Goal: Information Seeking & Learning: Find specific fact

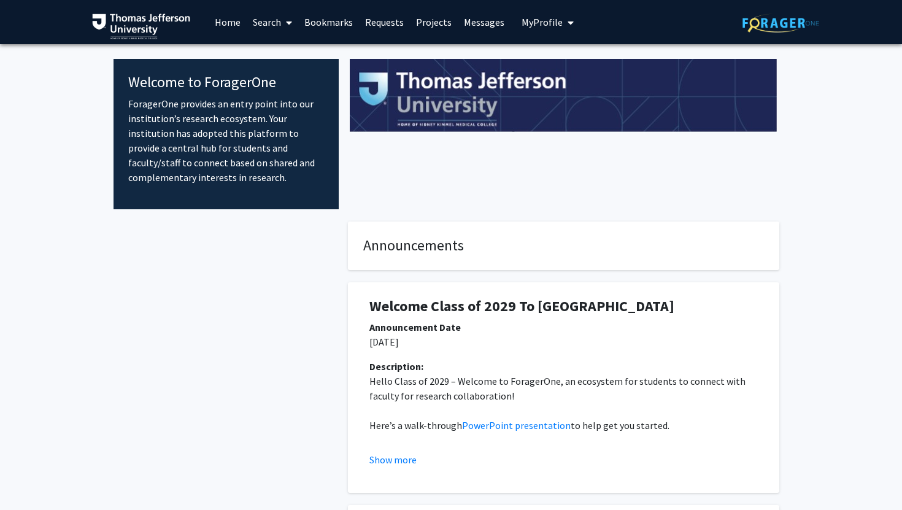
click at [266, 20] on link "Search" at bounding box center [273, 22] width 52 height 43
click at [306, 61] on span "Faculty/Staff" at bounding box center [292, 56] width 90 height 25
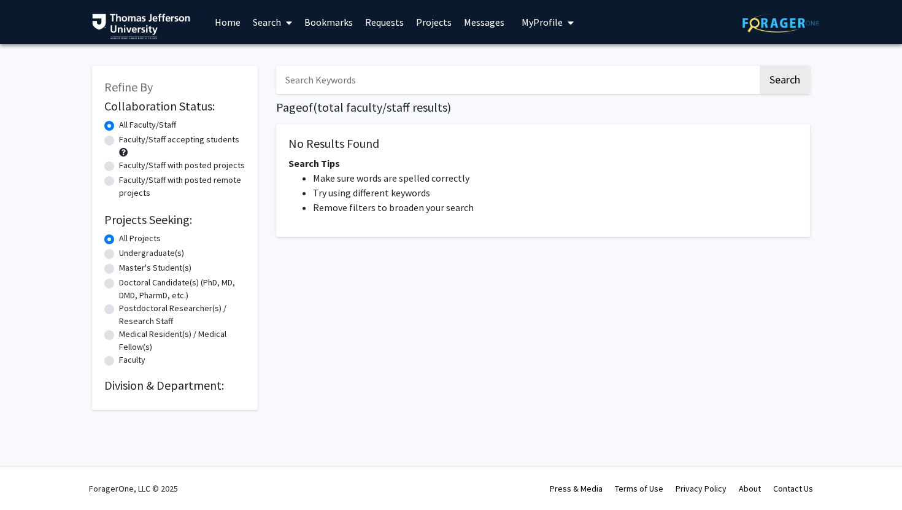
click at [333, 80] on input "Search Keywords" at bounding box center [517, 80] width 482 height 28
type input "d"
type input "[PERSON_NAME]"
click at [760, 66] on button "Search" at bounding box center [785, 80] width 50 height 28
click at [795, 78] on button "Search" at bounding box center [785, 80] width 50 height 28
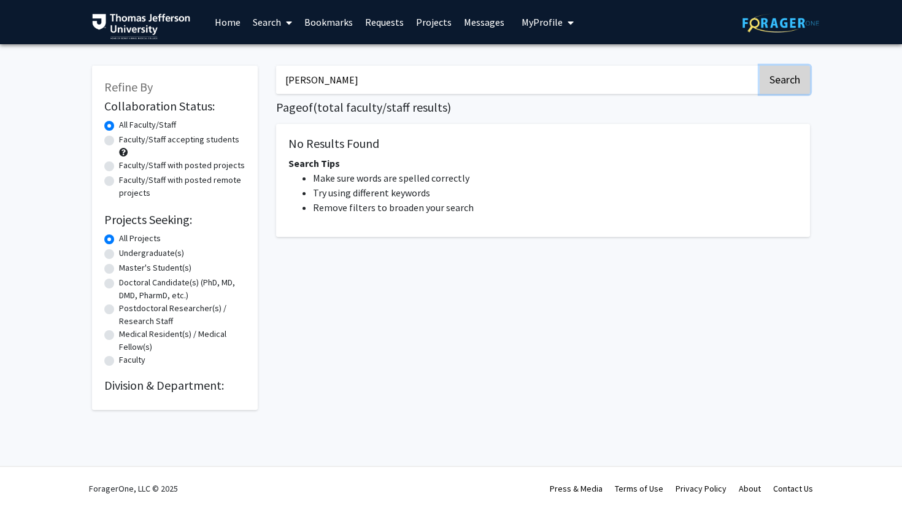
click at [760, 66] on button "Search" at bounding box center [785, 80] width 50 height 28
click at [191, 397] on div "Refine By Collaboration Status: Collaboration Status All Faculty/Staff Collabor…" at bounding box center [175, 238] width 166 height 344
click at [373, 66] on input "[PERSON_NAME]" at bounding box center [517, 80] width 482 height 28
click at [373, 73] on input "[PERSON_NAME]" at bounding box center [517, 80] width 482 height 28
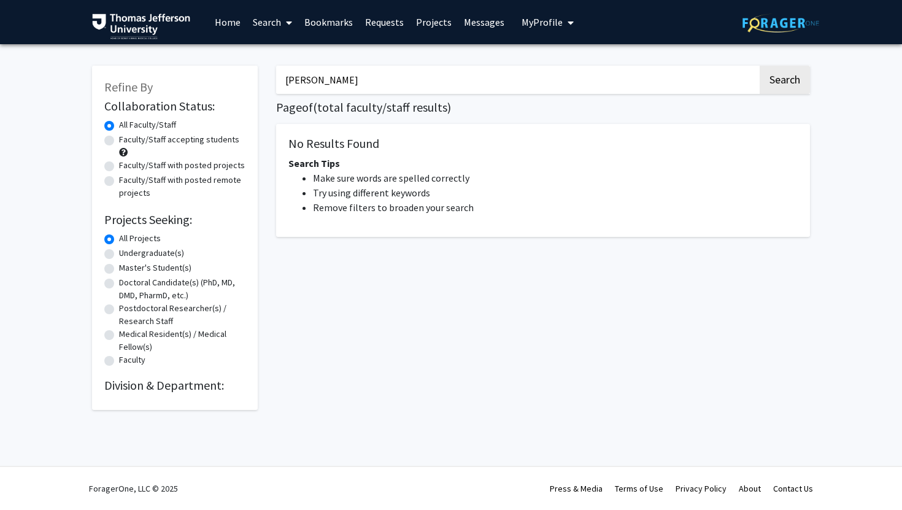
click at [373, 73] on input "[PERSON_NAME]" at bounding box center [517, 80] width 482 height 28
click at [373, 74] on input "[PERSON_NAME]" at bounding box center [517, 80] width 482 height 28
click at [373, 76] on input "[PERSON_NAME]" at bounding box center [517, 80] width 482 height 28
type input "v"
click at [760, 66] on button "Search" at bounding box center [785, 80] width 50 height 28
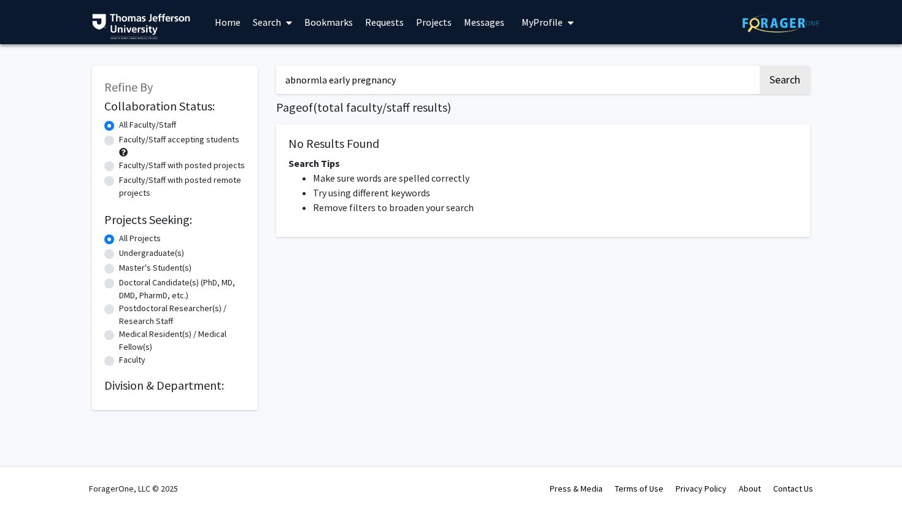
click at [324, 75] on input "abnormla early pregnancy" at bounding box center [517, 80] width 482 height 28
type input "abnormal early pregnancy"
click at [760, 66] on button "Search" at bounding box center [785, 80] width 50 height 28
click at [781, 83] on button "Search" at bounding box center [785, 80] width 50 height 28
click at [237, 24] on link "Home" at bounding box center [228, 22] width 38 height 43
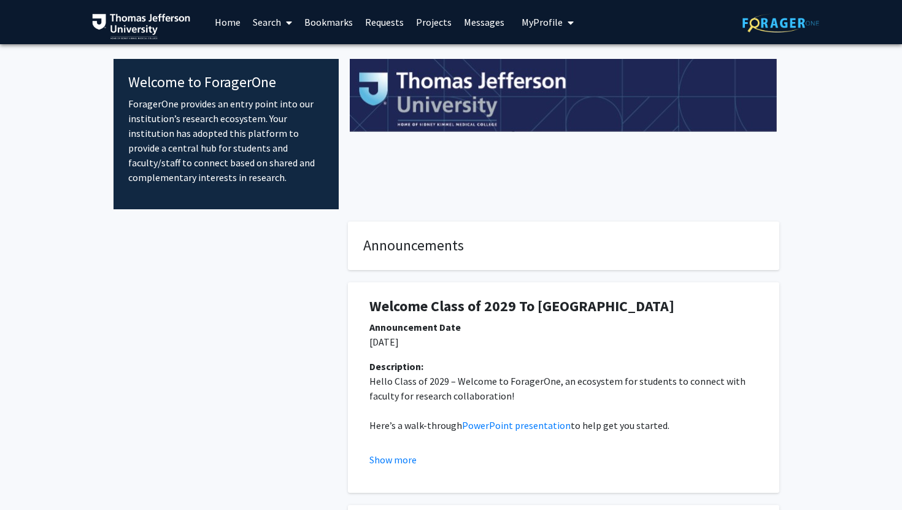
click at [261, 23] on link "Search" at bounding box center [273, 22] width 52 height 43
click at [295, 51] on span "Faculty/Staff" at bounding box center [292, 56] width 90 height 25
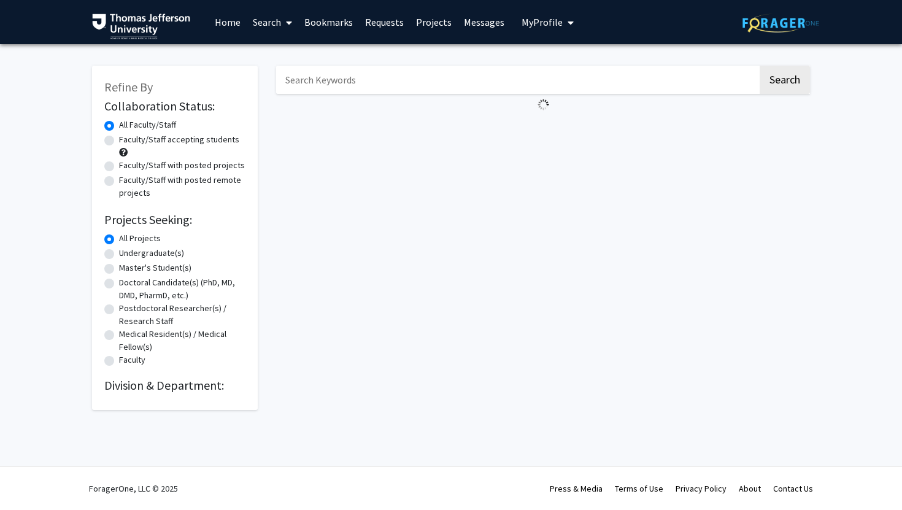
click at [366, 82] on input "Search Keywords" at bounding box center [517, 80] width 482 height 28
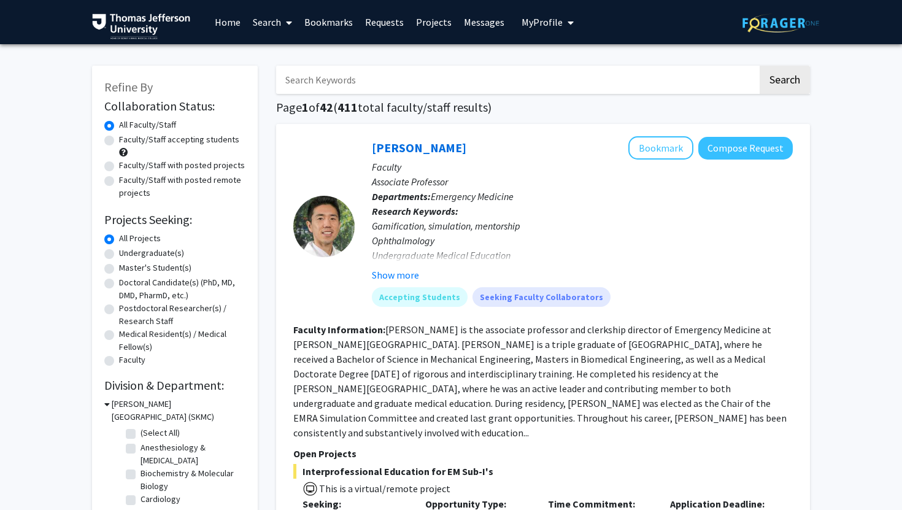
type input "pregnancy"
click at [760, 66] on button "Search" at bounding box center [785, 80] width 50 height 28
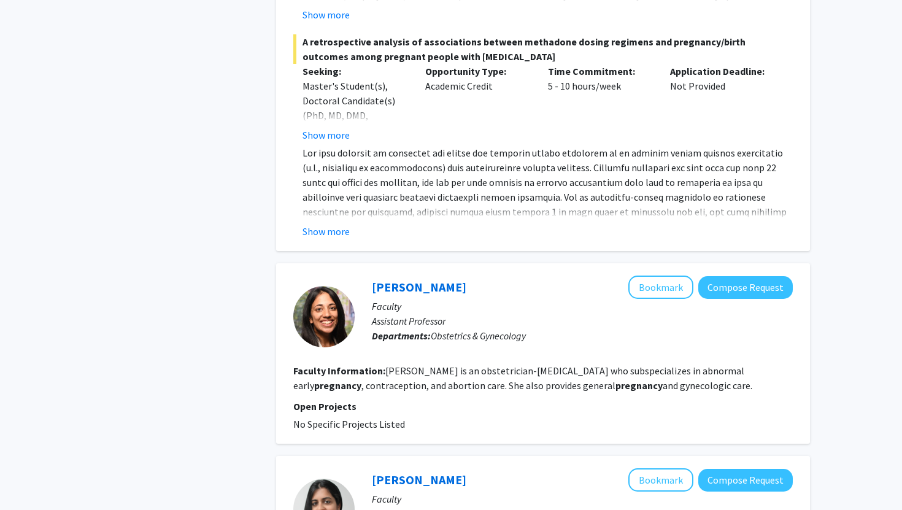
scroll to position [547, 0]
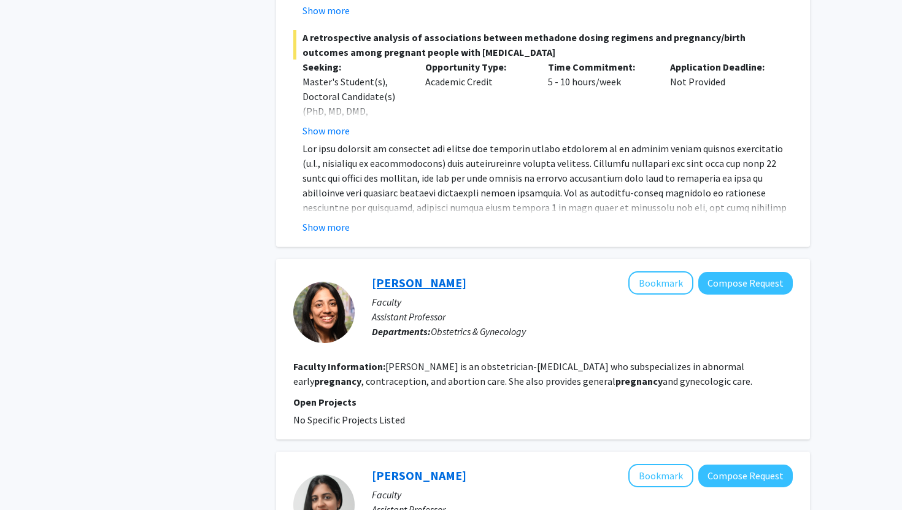
click at [427, 279] on link "[PERSON_NAME]" at bounding box center [419, 282] width 94 height 15
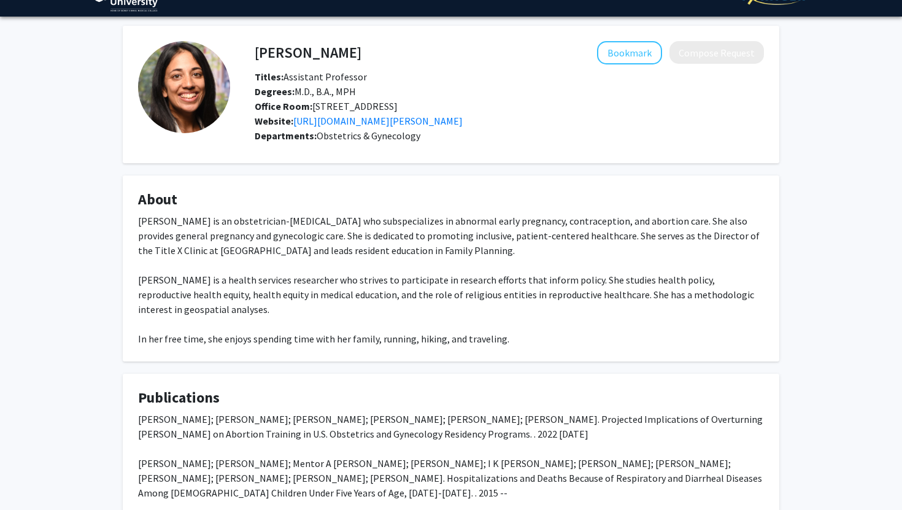
scroll to position [32, 0]
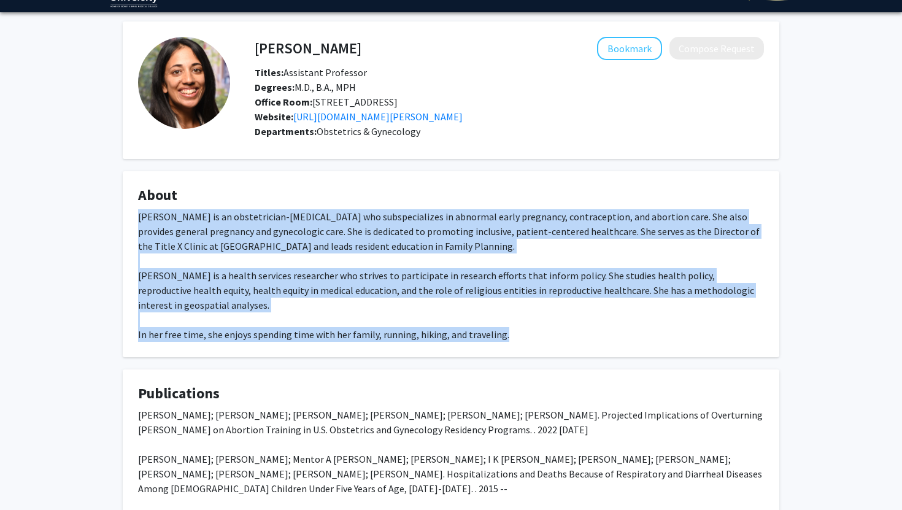
drag, startPoint x: 137, startPoint y: 230, endPoint x: 507, endPoint y: 349, distance: 389.2
click at [507, 349] on fg-card "About [PERSON_NAME] is an obstetrician-[MEDICAL_DATA] who subspecializes in abn…" at bounding box center [451, 264] width 657 height 186
copy div "[PERSON_NAME] is an obstetrician-[MEDICAL_DATA] who subspecializes in abnormal …"
